Goal: Consume media (video, audio)

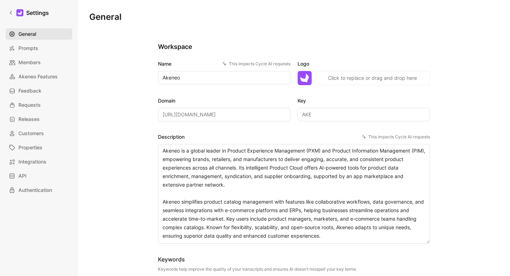
click at [25, 34] on span "General" at bounding box center [27, 34] width 18 height 9
click at [13, 13] on icon at bounding box center [11, 12] width 5 height 5
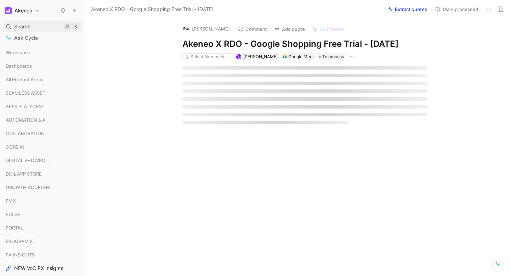
click at [23, 25] on span "Search" at bounding box center [22, 26] width 16 height 9
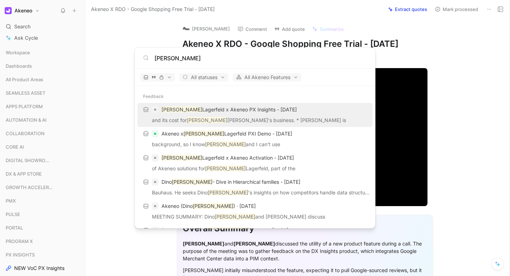
type input "[PERSON_NAME]"
click at [248, 112] on p "[PERSON_NAME] x Akeneo PX Insights - [DATE]" at bounding box center [229, 109] width 135 height 9
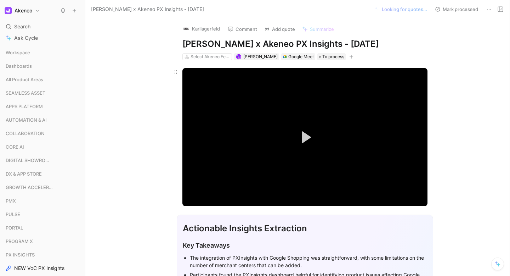
click at [296, 134] on button "Play Video" at bounding box center [305, 137] width 32 height 32
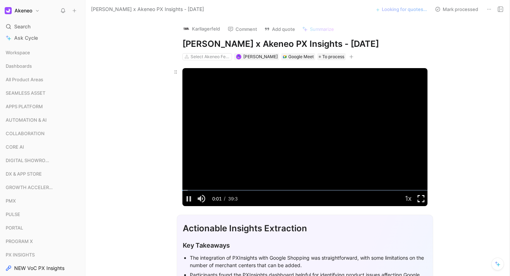
click at [422, 198] on span "Video Player" at bounding box center [421, 198] width 13 height 0
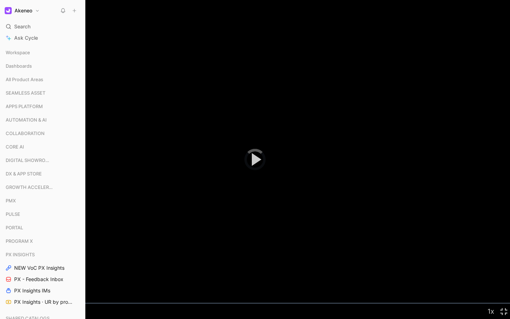
click at [9, 275] on div "Loaded : 2.74% 00:41 00:12" at bounding box center [255, 303] width 510 height 1
click at [505, 275] on span "Video Player" at bounding box center [503, 311] width 13 height 0
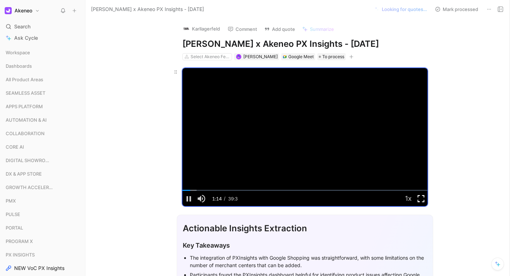
click at [424, 198] on span "Video Player" at bounding box center [421, 198] width 13 height 0
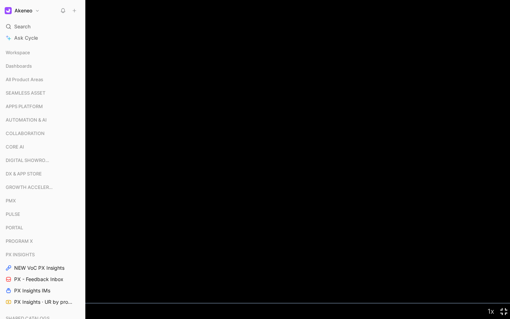
click at [504, 275] on span "Video Player" at bounding box center [503, 311] width 13 height 0
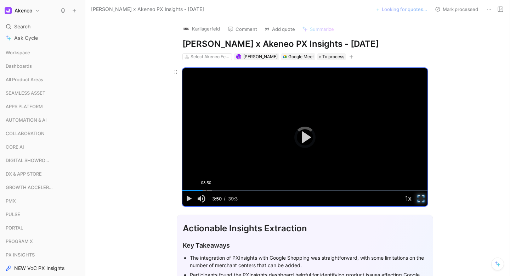
click at [206, 190] on div "03:50" at bounding box center [206, 190] width 0 height 1
click at [210, 190] on div "04:31" at bounding box center [210, 190] width 0 height 1
click at [411, 141] on span "1.5x" at bounding box center [415, 139] width 9 height 9
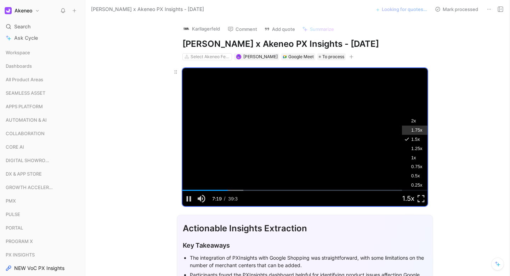
click at [416, 130] on span "1.75x" at bounding box center [416, 129] width 11 height 9
click at [415, 137] on span "1.5x" at bounding box center [415, 139] width 9 height 9
click at [418, 198] on span "Video Player" at bounding box center [421, 198] width 13 height 0
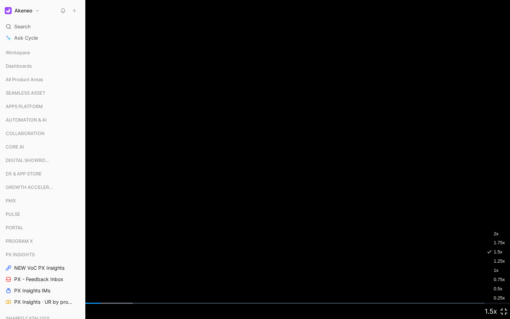
click at [501, 261] on span "1.25x" at bounding box center [499, 260] width 11 height 9
click at [504, 275] on span "Video Player" at bounding box center [503, 311] width 13 height 0
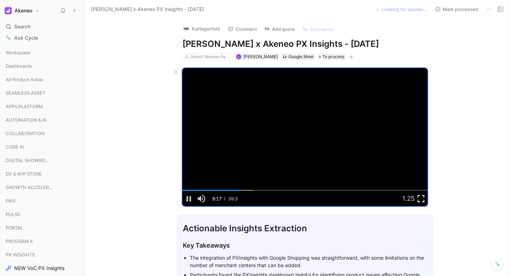
click at [421, 198] on span "Video Player" at bounding box center [421, 198] width 13 height 0
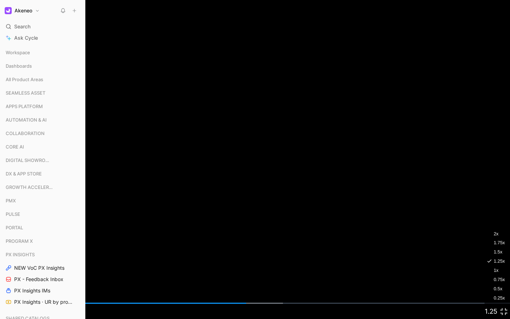
click at [498, 273] on li "1x" at bounding box center [510, 270] width 51 height 9
click at [507, 275] on span "Video Player" at bounding box center [503, 311] width 13 height 0
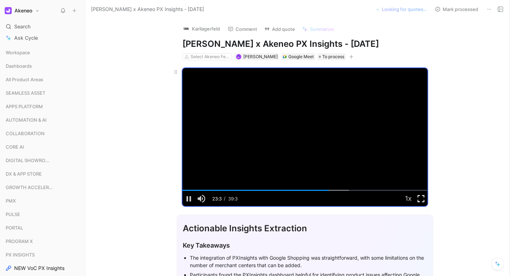
click at [419, 198] on span "Video Player" at bounding box center [421, 198] width 13 height 0
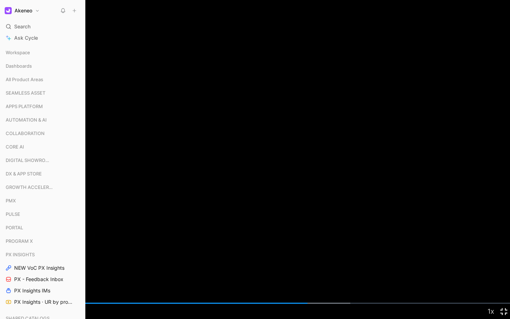
click at [506, 275] on span "Video Player" at bounding box center [503, 311] width 13 height 0
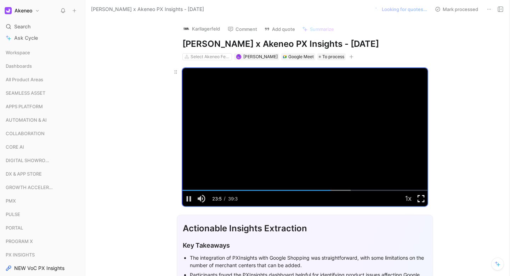
click at [421, 198] on span "Video Player" at bounding box center [421, 198] width 13 height 0
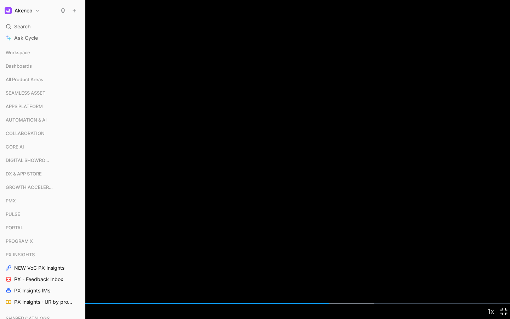
click at [503, 275] on span "Video Player" at bounding box center [503, 311] width 13 height 0
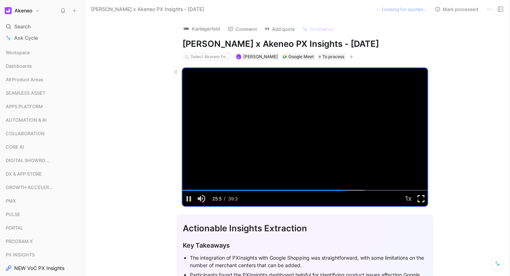
click at [416, 198] on span "Video Player" at bounding box center [421, 198] width 13 height 0
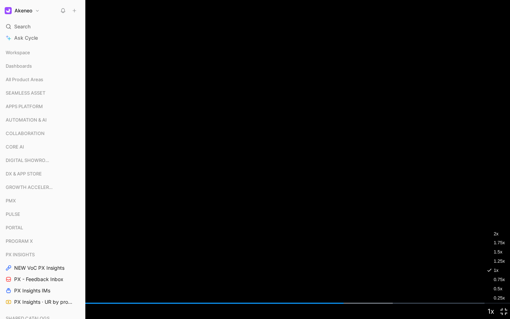
click at [501, 261] on span "1.25x" at bounding box center [499, 260] width 11 height 9
click at [498, 252] on span "1.5x" at bounding box center [498, 251] width 9 height 9
click at [504, 260] on span "1.25x" at bounding box center [499, 260] width 11 height 9
click at [498, 269] on li "1x" at bounding box center [510, 270] width 51 height 9
click at [496, 261] on span "1.25x" at bounding box center [499, 260] width 11 height 9
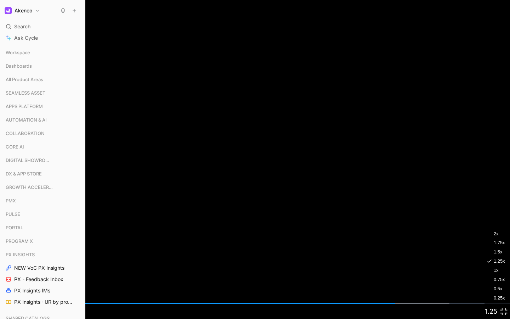
click at [494, 269] on span "1x" at bounding box center [496, 270] width 5 height 9
click at [498, 234] on li "2x" at bounding box center [510, 233] width 51 height 9
click at [458, 275] on div "Loaded : 100.00% 35:35 34:53" at bounding box center [255, 303] width 510 height 1
click at [475, 275] on div "36:53" at bounding box center [475, 303] width 0 height 1
click at [491, 275] on div "Loaded : 100.00% 38:09 38:09" at bounding box center [255, 303] width 510 height 1
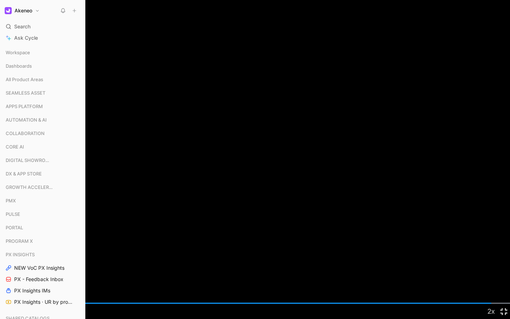
click at [502, 275] on span "Video Player" at bounding box center [503, 311] width 13 height 0
